Goal: Information Seeking & Learning: Learn about a topic

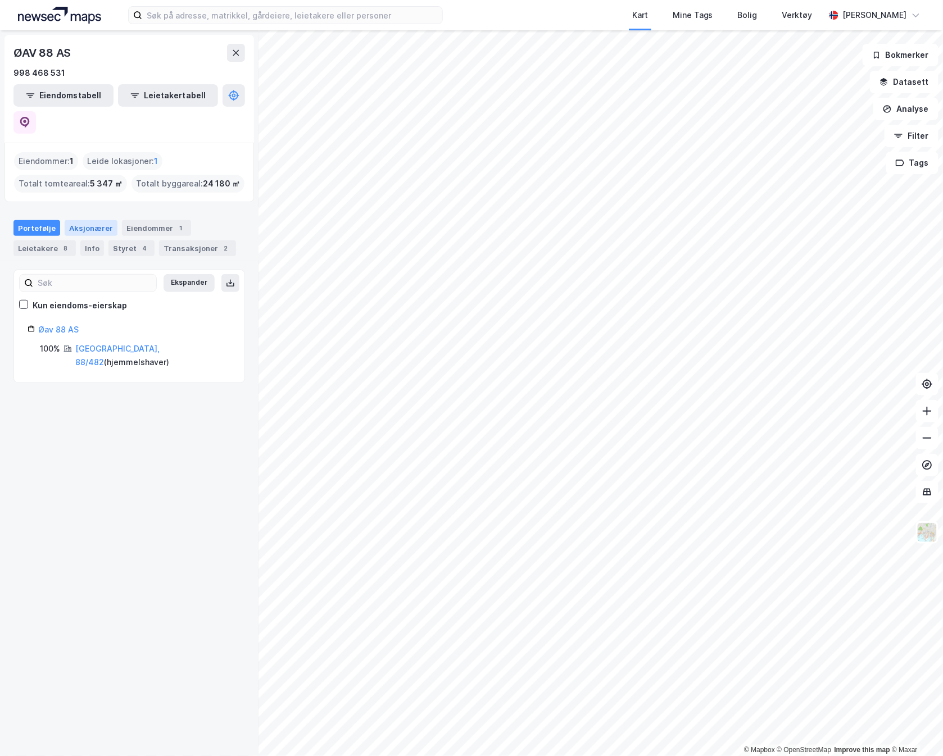
click at [88, 220] on div "Aksjonærer" at bounding box center [91, 228] width 53 height 16
click at [21, 220] on div "Portefølje" at bounding box center [36, 228] width 47 height 16
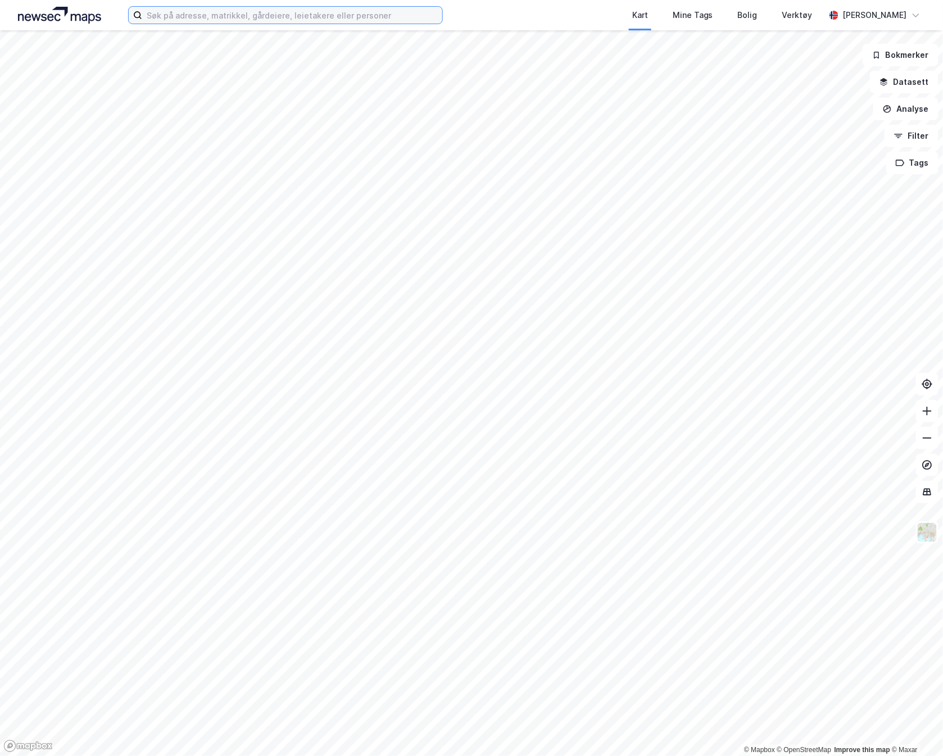
click at [257, 22] on input at bounding box center [292, 15] width 300 height 17
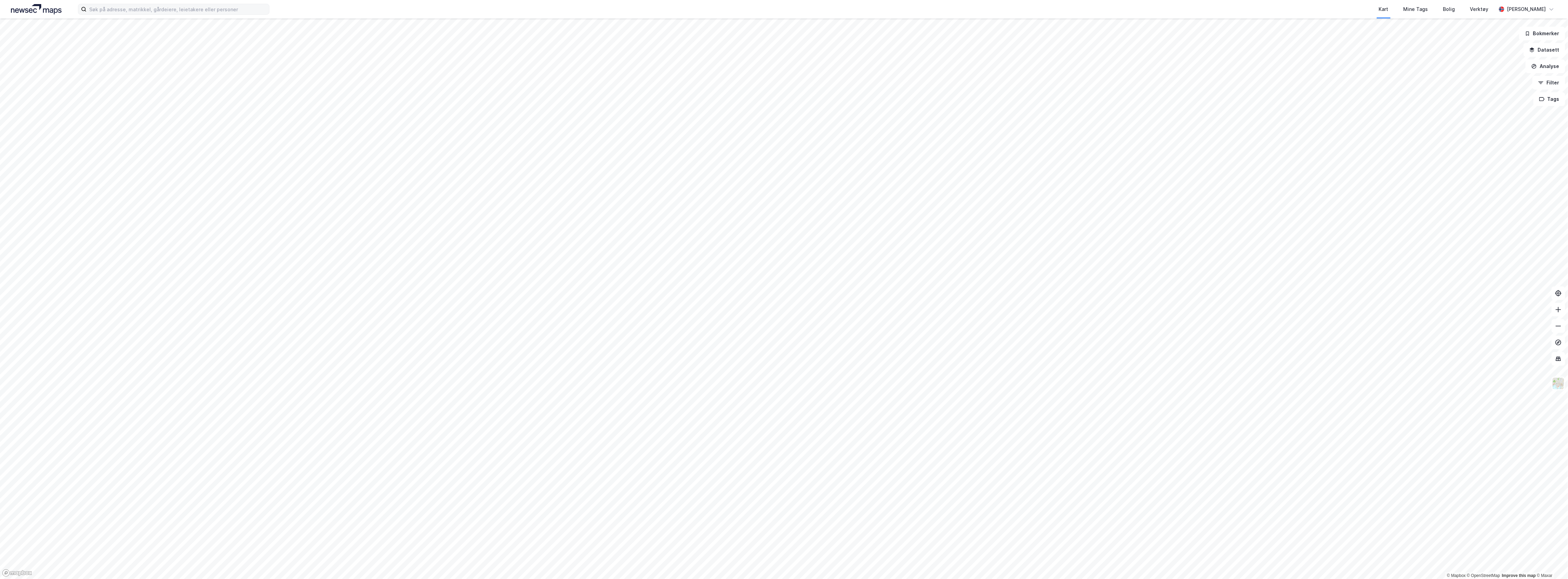
click at [182, 4] on label at bounding box center [173, 9] width 192 height 11
click at [182, 4] on input at bounding box center [178, 9] width 183 height 10
paste input "Rikshem AB"
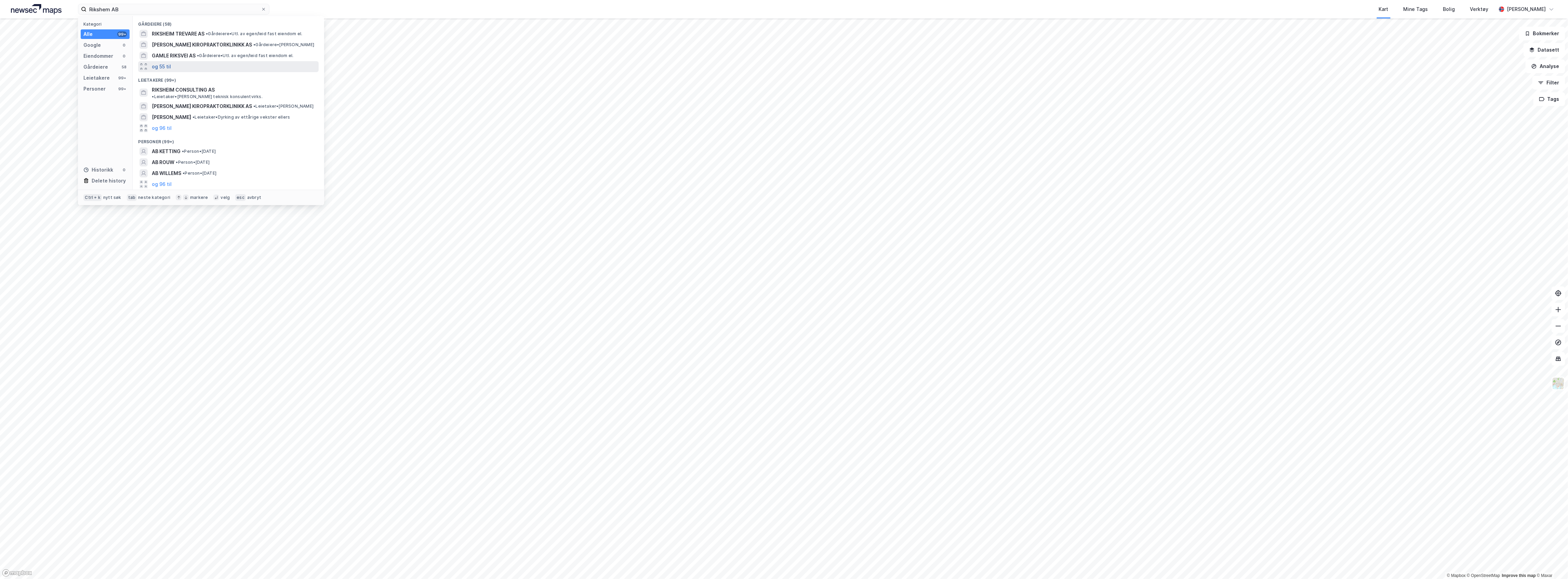
click at [162, 63] on button "og 55 til" at bounding box center [161, 66] width 19 height 8
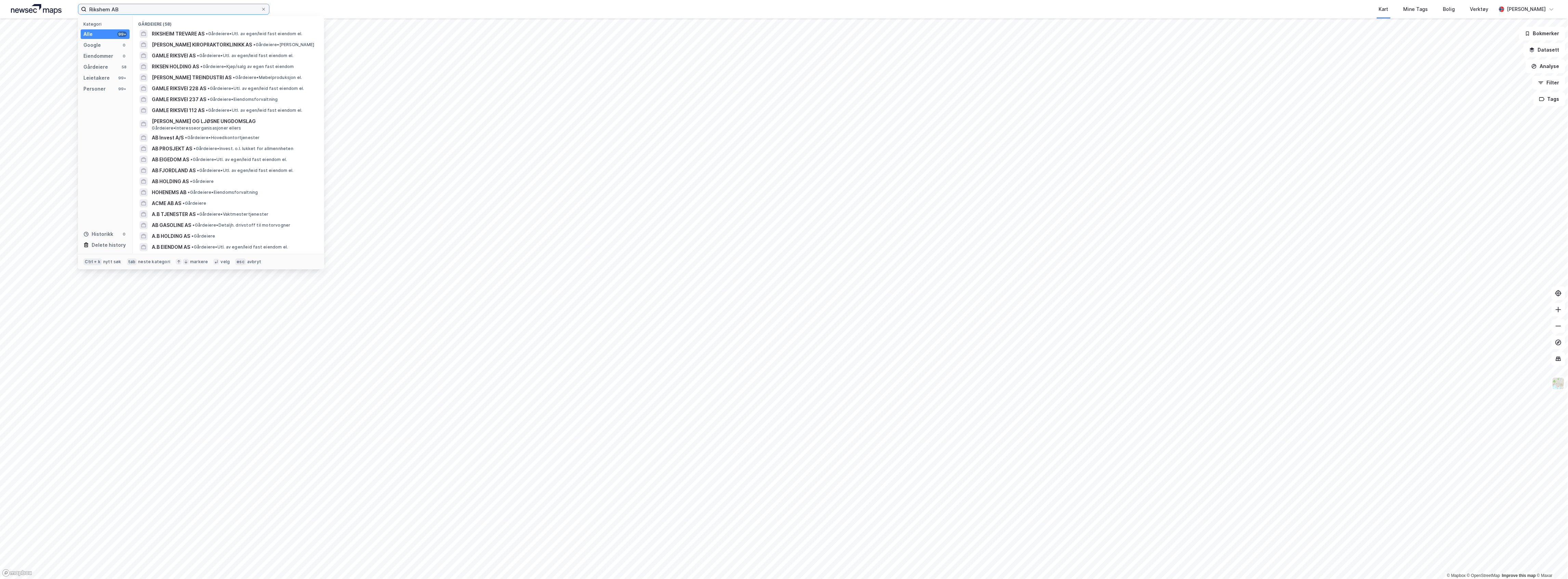
click at [183, 12] on input "Rikshem AB" at bounding box center [173, 9] width 174 height 10
drag, startPoint x: 152, startPoint y: 11, endPoint x: 4, endPoint y: 9, distance: 148.0
click at [4, 9] on div "Rikshem AB Kategori Alle 99+ Google 0 Eiendommer 0 Gårdeiere 58 Leietakere 99+ …" at bounding box center [784, 9] width 1568 height 18
paste input "Vasakronan"
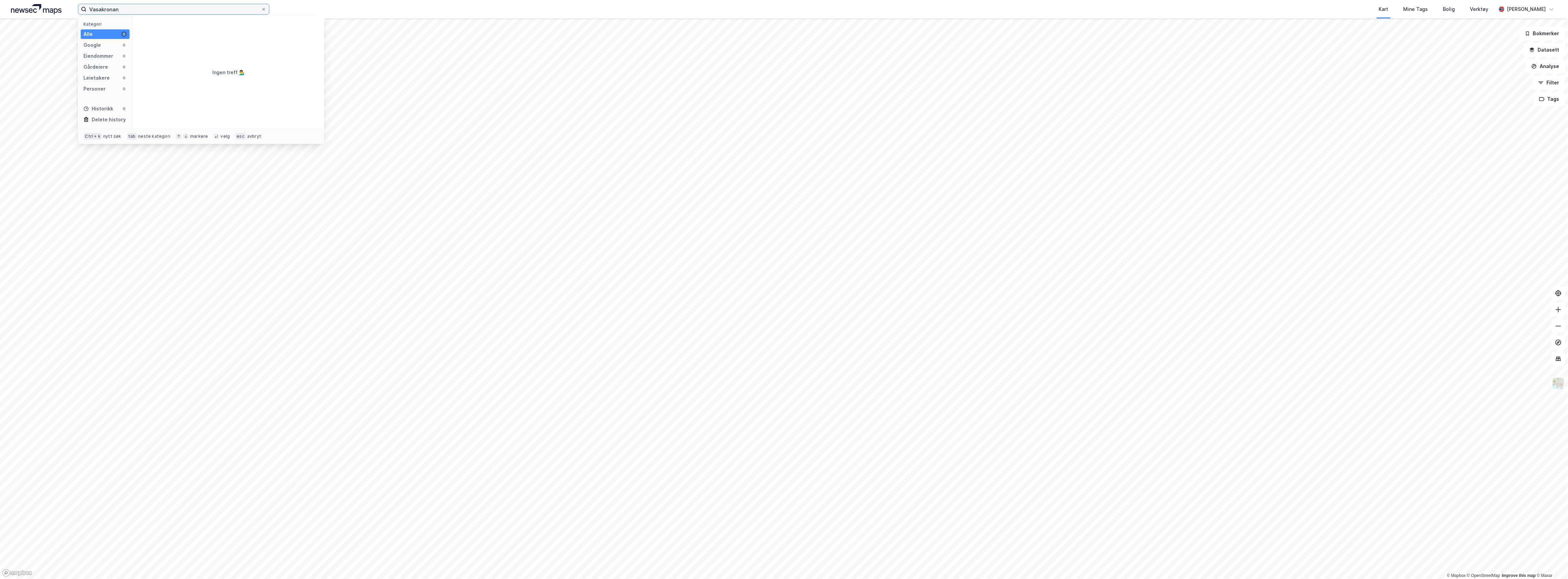
type input "Vasakronan"
click at [267, 9] on label "Vasakronan" at bounding box center [173, 9] width 192 height 11
click at [261, 9] on input "Vasakronan" at bounding box center [173, 9] width 174 height 10
click at [265, 9] on span at bounding box center [264, 9] width 5 height 5
click at [261, 9] on input "Vasakronan" at bounding box center [173, 9] width 174 height 10
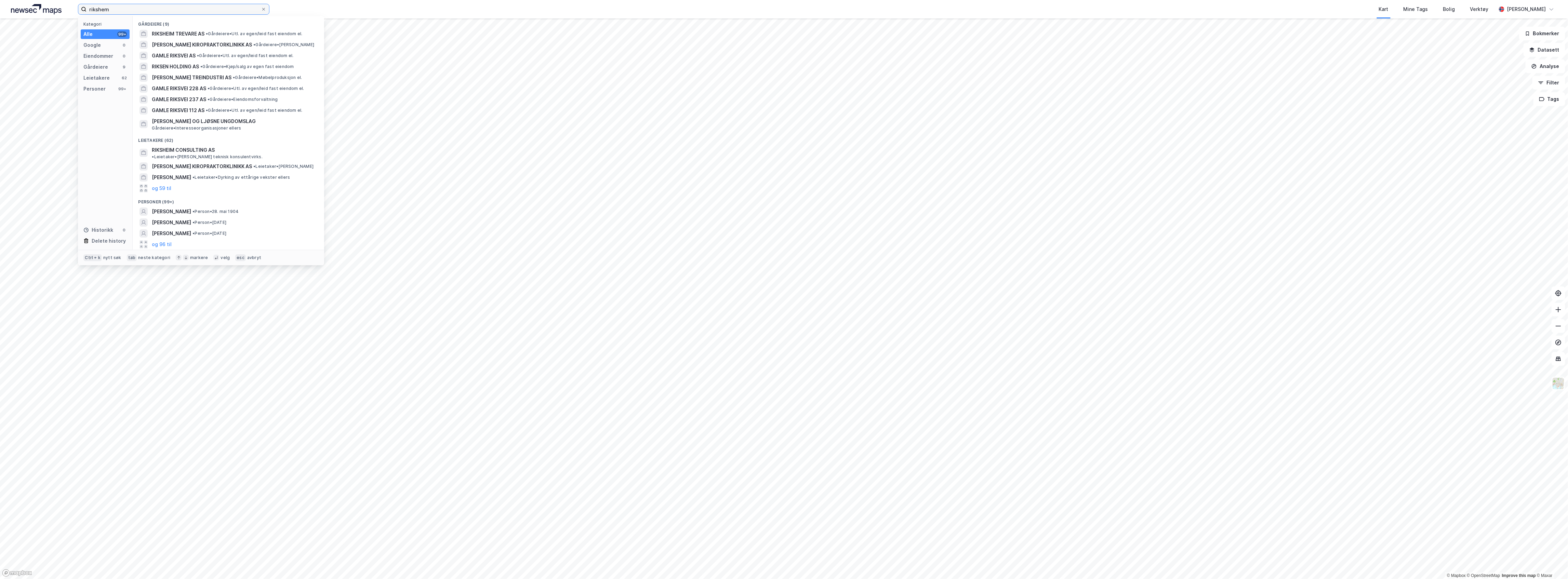
drag, startPoint x: 192, startPoint y: 4, endPoint x: 0, endPoint y: -16, distance: 193.0
click at [0, 0] on html "rikshem Kategori Alle 99+ Google 0 Eiendommer 0 Gårdeiere 9 Leietakere 62 Perso…" at bounding box center [784, 290] width 1568 height 579
paste input "Industrivegen 1"
type input "Industrivegen 1"
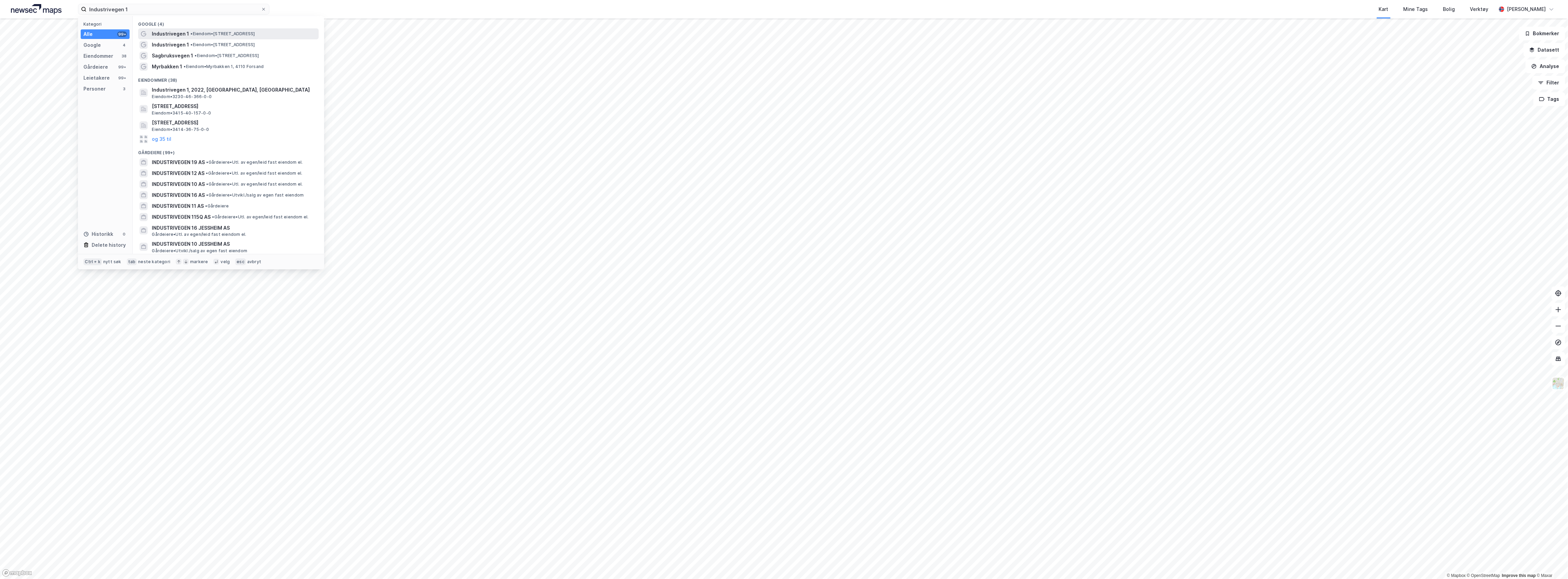
click at [167, 32] on span "Industrivegen 1" at bounding box center [170, 33] width 37 height 8
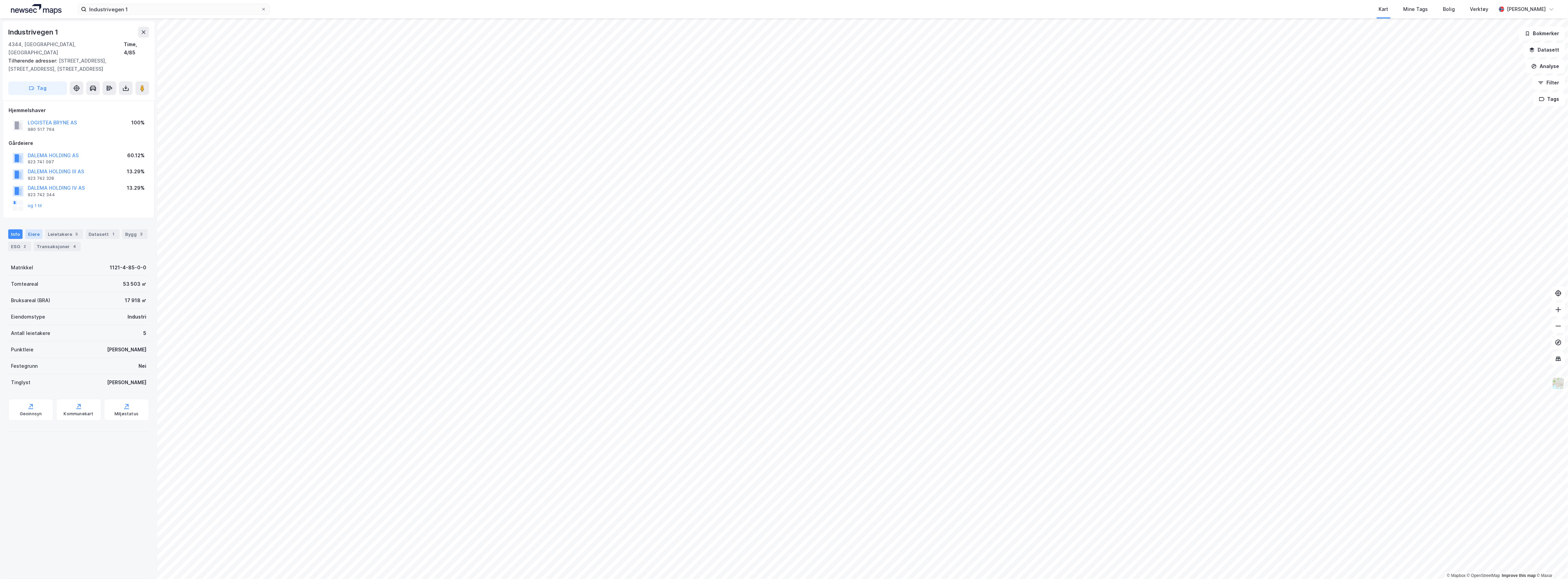
click at [33, 229] on div "Eiere" at bounding box center [34, 234] width 17 height 10
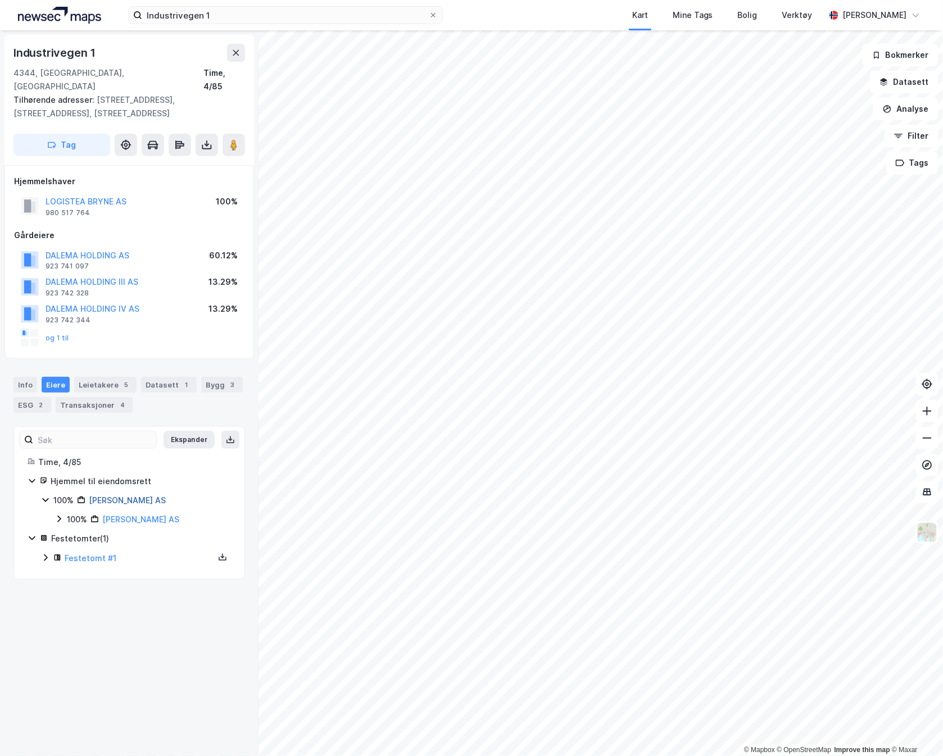
click at [129, 495] on link "Logistea Bryne AS" at bounding box center [127, 500] width 77 height 10
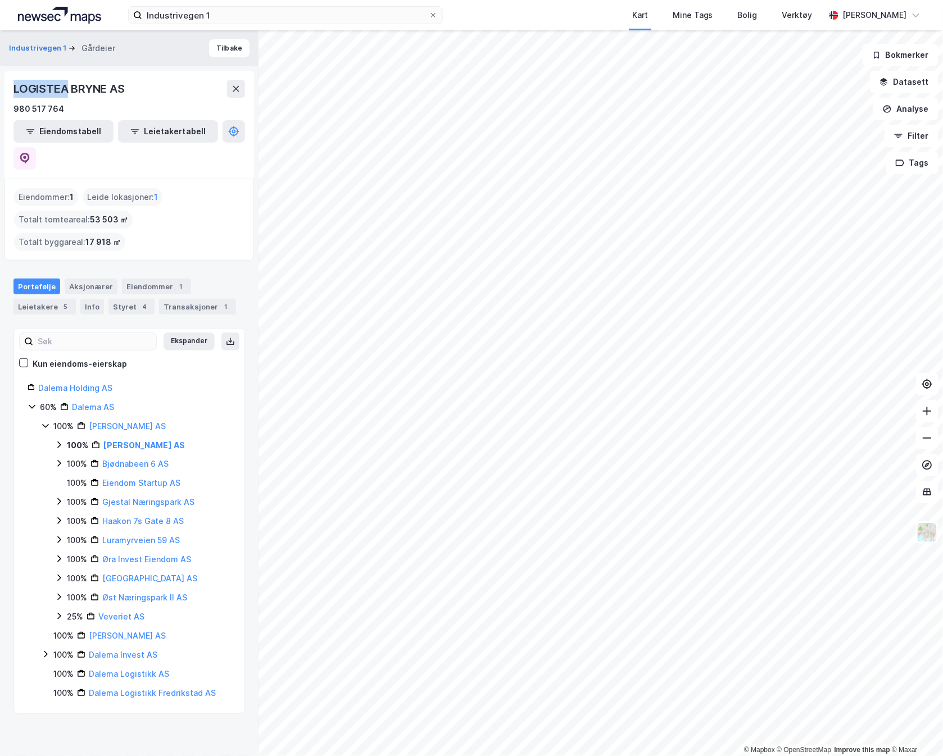
drag, startPoint x: 11, startPoint y: 88, endPoint x: 66, endPoint y: 95, distance: 55.5
click at [66, 95] on div "LOGISTEA BRYNE AS 980 517 764 Eiendomstabell Leietakertabell" at bounding box center [128, 125] width 249 height 108
